Goal: Transaction & Acquisition: Purchase product/service

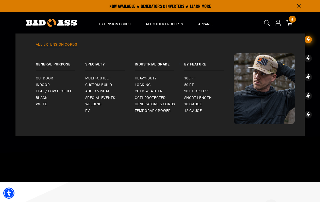
click at [48, 45] on link "All Extension Cords" at bounding box center [160, 47] width 269 height 11
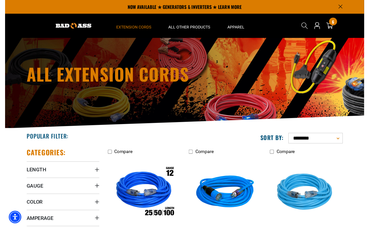
scroll to position [9, 0]
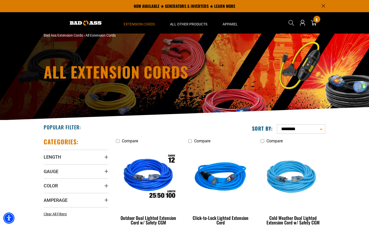
click at [78, 22] on img at bounding box center [86, 22] width 32 height 5
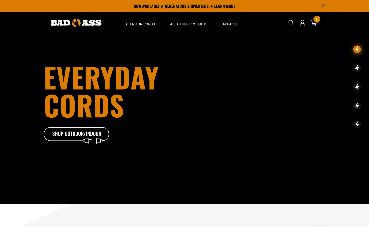
click at [13, 14] on header "Home Extension Cords All Extension Cords General Purpose" at bounding box center [184, 22] width 369 height 21
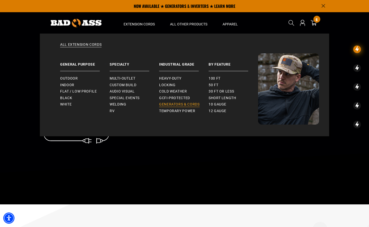
click at [172, 104] on span "Generators & Cords" at bounding box center [179, 104] width 41 height 5
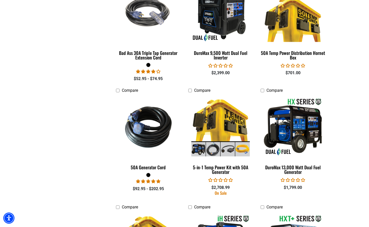
scroll to position [788, 0]
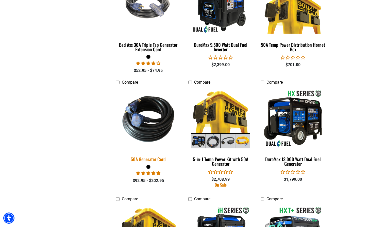
click at [144, 133] on img at bounding box center [148, 118] width 71 height 65
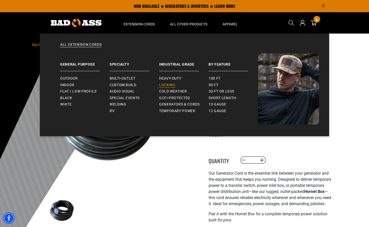
click at [170, 83] on span "Locking" at bounding box center [167, 85] width 16 height 5
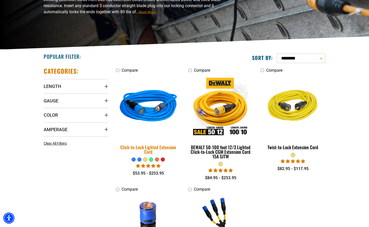
scroll to position [80, 0]
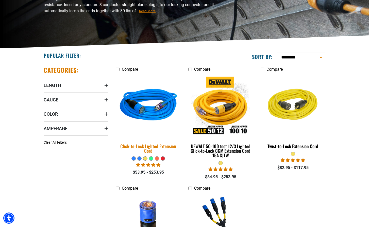
click at [140, 117] on img at bounding box center [148, 105] width 71 height 65
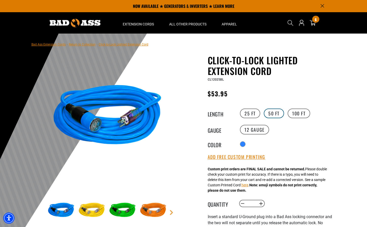
click at [272, 114] on label "50 FT" at bounding box center [274, 113] width 20 height 10
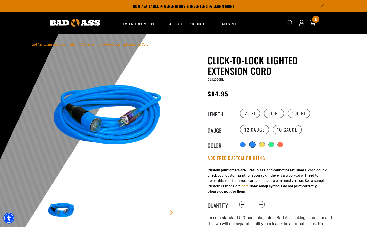
click at [252, 145] on div "products.product.variant_sold_out_or_unavailable" at bounding box center [252, 144] width 5 height 5
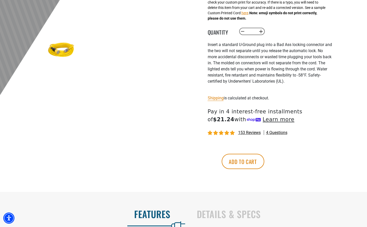
scroll to position [173, 0]
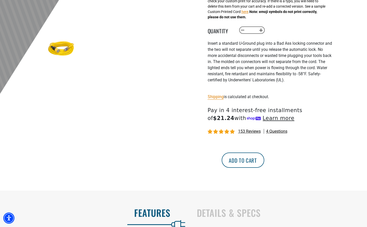
click at [264, 166] on button "Add to cart" at bounding box center [243, 159] width 43 height 15
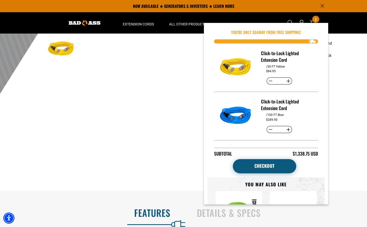
click at [267, 165] on link "Checkout" at bounding box center [264, 166] width 63 height 14
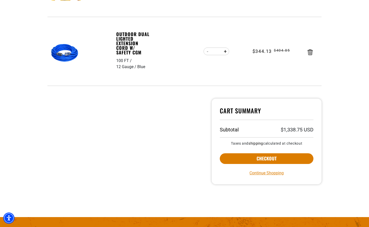
scroll to position [293, 0]
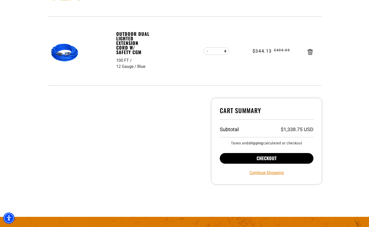
click at [271, 160] on button "Checkout" at bounding box center [267, 158] width 94 height 11
